Goal: Task Accomplishment & Management: Manage account settings

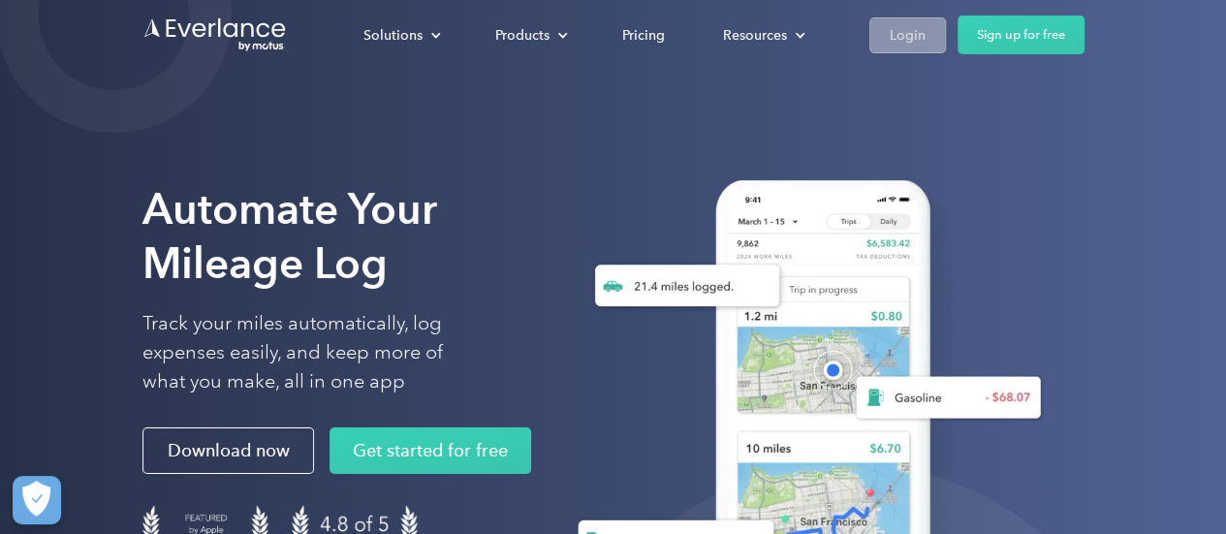
click at [924, 49] on link "Login" at bounding box center [907, 35] width 77 height 36
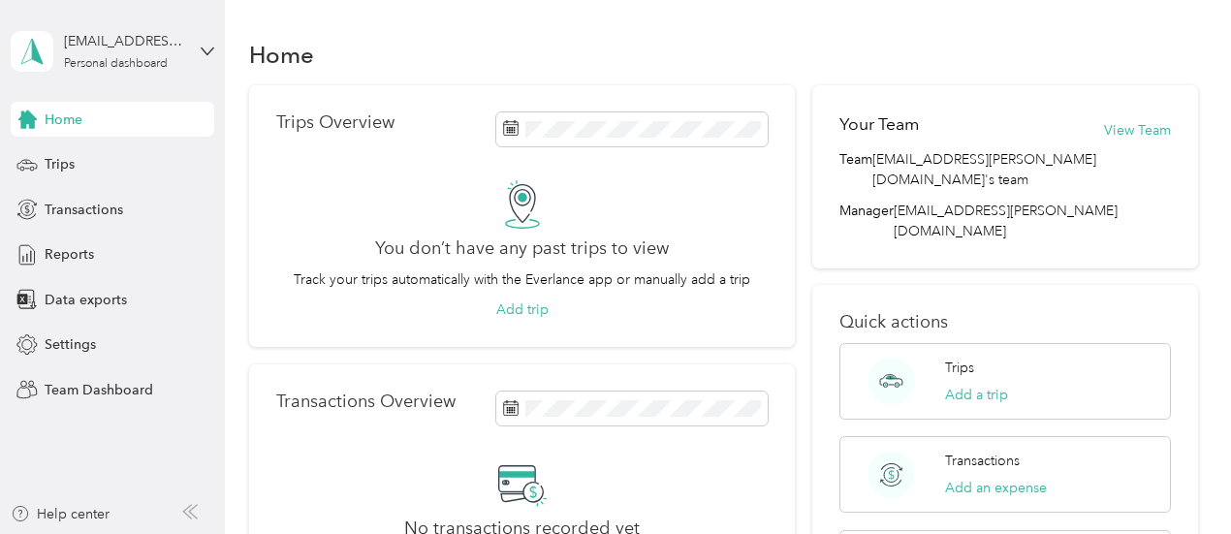
click at [199, 34] on div "[EMAIL_ADDRESS][PERSON_NAME][DOMAIN_NAME] Personal dashboard" at bounding box center [113, 51] width 204 height 68
click at [141, 176] on div "Team dashboard Personal dashboard Log out" at bounding box center [269, 203] width 490 height 122
click at [182, 12] on div "[EMAIL_ADDRESS][PERSON_NAME][DOMAIN_NAME] Personal dashboard Home Trips Transac…" at bounding box center [113, 203] width 204 height 407
click at [188, 50] on div "[EMAIL_ADDRESS][PERSON_NAME][DOMAIN_NAME] Personal dashboard" at bounding box center [113, 51] width 204 height 68
click at [141, 152] on div "Team dashboard" at bounding box center [269, 159] width 490 height 34
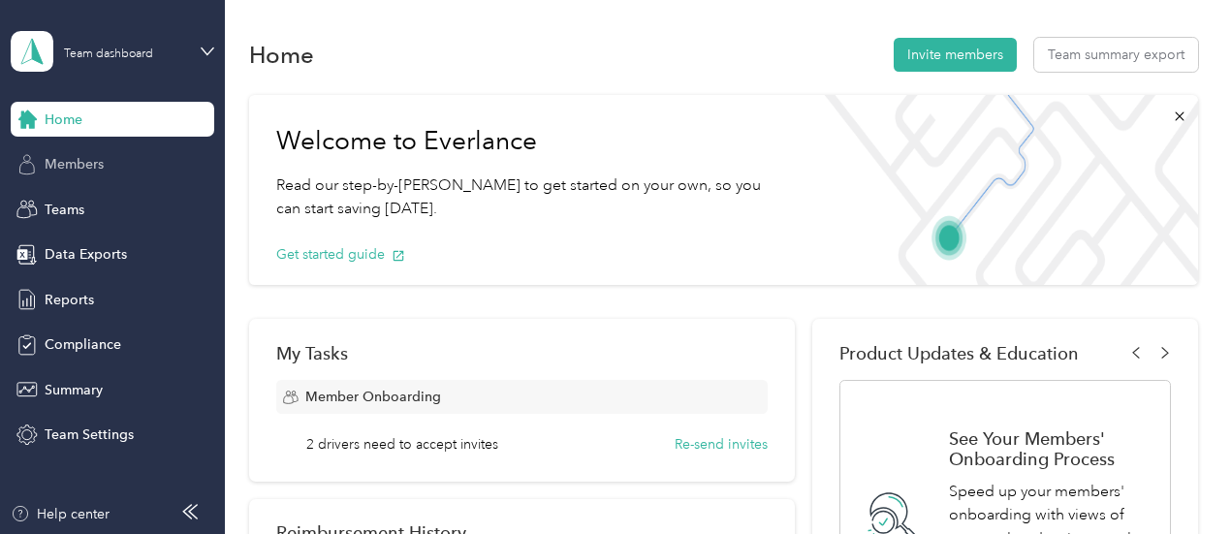
click at [132, 164] on div "Members" at bounding box center [113, 164] width 204 height 35
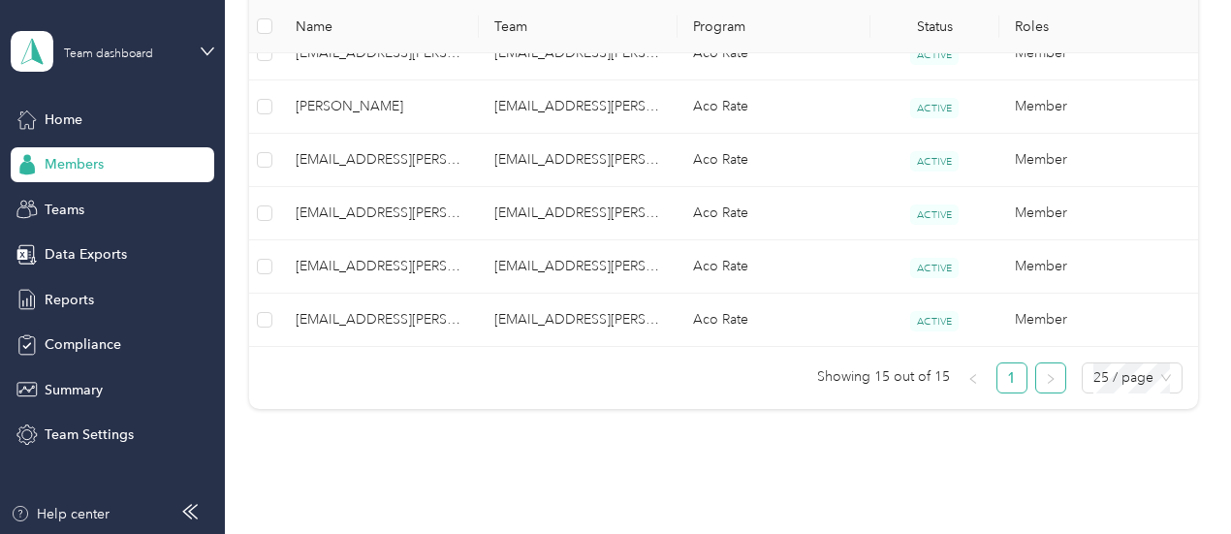
scroll to position [1024, 0]
